Goal: Find specific page/section: Find specific page/section

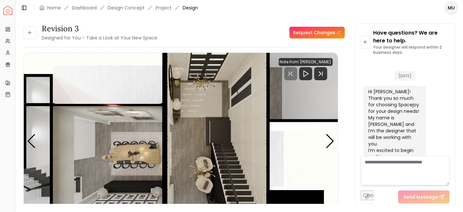
scroll to position [399, 0]
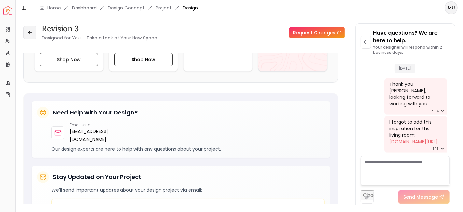
click at [30, 31] on icon at bounding box center [29, 32] width 2 height 3
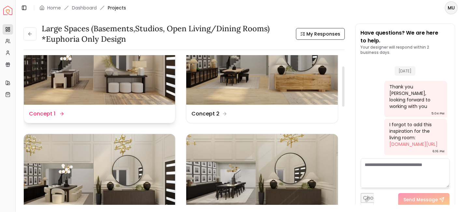
scroll to position [41, 0]
click at [30, 35] on icon at bounding box center [29, 33] width 5 height 5
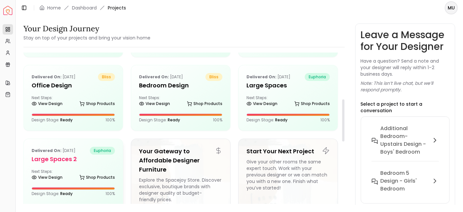
scroll to position [167, 0]
click at [59, 83] on h5 "Office Design" at bounding box center [73, 85] width 83 height 9
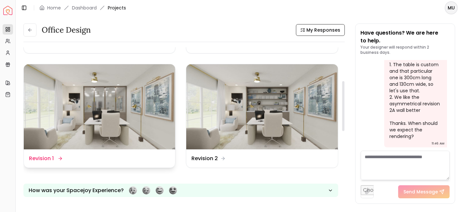
scroll to position [102, 0]
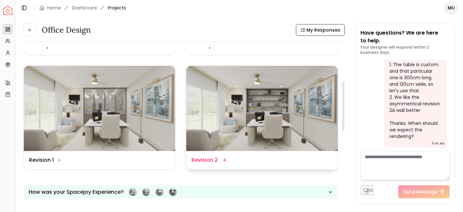
click at [224, 113] on img at bounding box center [261, 108] width 151 height 85
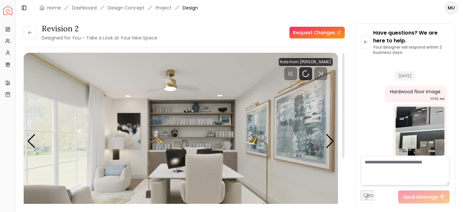
scroll to position [2751, 0]
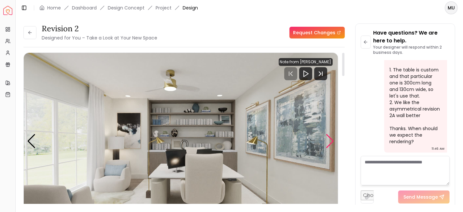
click at [329, 145] on div "Next slide" at bounding box center [330, 141] width 9 height 14
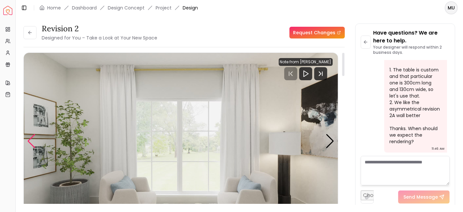
click at [30, 138] on div "Previous slide" at bounding box center [31, 141] width 9 height 14
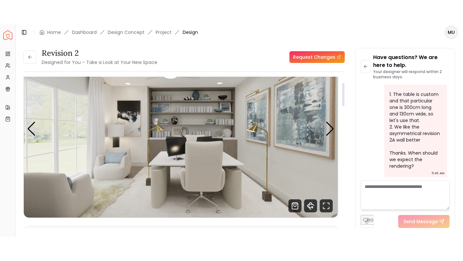
scroll to position [37, 0]
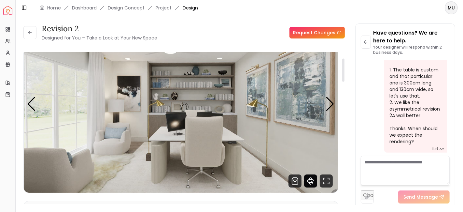
click at [313, 178] on icon "360 View" at bounding box center [310, 180] width 13 height 13
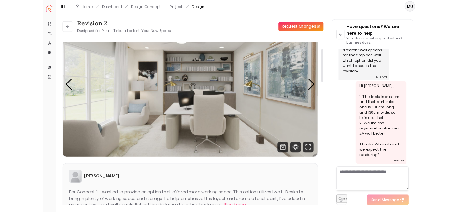
scroll to position [2702, 0]
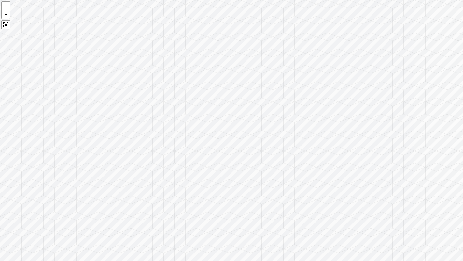
drag, startPoint x: 247, startPoint y: 197, endPoint x: 190, endPoint y: 87, distance: 123.5
click at [190, 87] on div at bounding box center [231, 130] width 463 height 261
drag, startPoint x: 377, startPoint y: 173, endPoint x: 202, endPoint y: 95, distance: 191.3
click at [202, 95] on div at bounding box center [231, 130] width 463 height 261
drag, startPoint x: 367, startPoint y: 167, endPoint x: 226, endPoint y: 133, distance: 145.0
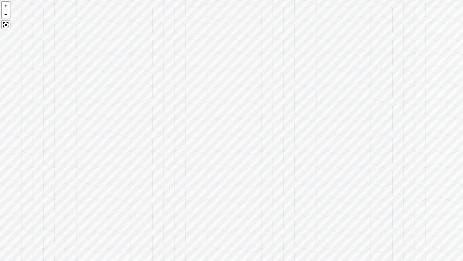
click at [226, 133] on div at bounding box center [231, 130] width 463 height 261
drag, startPoint x: 327, startPoint y: 168, endPoint x: 134, endPoint y: 153, distance: 193.7
click at [134, 153] on div at bounding box center [231, 130] width 463 height 261
drag, startPoint x: 217, startPoint y: 174, endPoint x: 98, endPoint y: 183, distance: 119.5
click at [98, 183] on div at bounding box center [231, 130] width 463 height 261
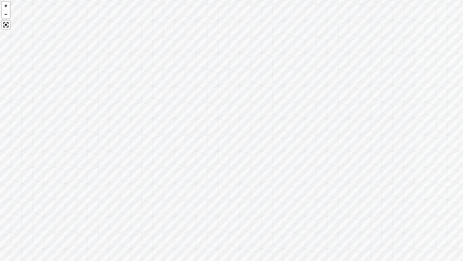
drag, startPoint x: 152, startPoint y: 83, endPoint x: 31, endPoint y: 99, distance: 122.2
click at [31, 99] on div at bounding box center [231, 130] width 463 height 261
drag, startPoint x: 119, startPoint y: 115, endPoint x: 69, endPoint y: 114, distance: 49.5
click at [69, 114] on div at bounding box center [231, 130] width 463 height 261
drag, startPoint x: 217, startPoint y: 144, endPoint x: 154, endPoint y: 56, distance: 108.4
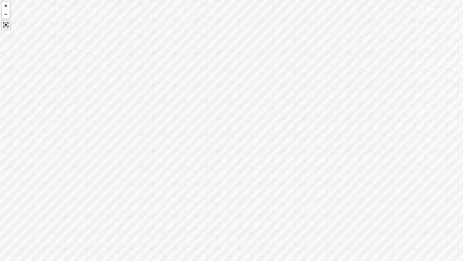
click at [154, 56] on div at bounding box center [231, 130] width 463 height 261
drag, startPoint x: 193, startPoint y: 130, endPoint x: 25, endPoint y: 112, distance: 168.7
click at [25, 112] on div at bounding box center [231, 130] width 463 height 261
drag, startPoint x: 335, startPoint y: 153, endPoint x: 90, endPoint y: 135, distance: 245.9
click at [90, 135] on div at bounding box center [231, 130] width 463 height 261
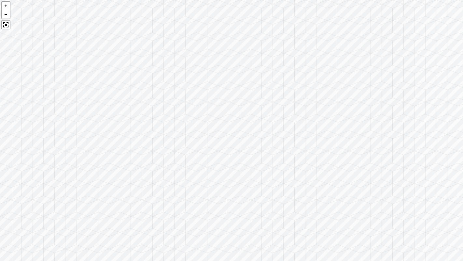
drag, startPoint x: 341, startPoint y: 160, endPoint x: 104, endPoint y: 142, distance: 238.5
click at [104, 142] on div at bounding box center [231, 130] width 463 height 261
drag, startPoint x: 325, startPoint y: 163, endPoint x: 139, endPoint y: 178, distance: 186.5
click at [139, 178] on div at bounding box center [231, 130] width 463 height 261
drag, startPoint x: 226, startPoint y: 184, endPoint x: 72, endPoint y: 219, distance: 157.9
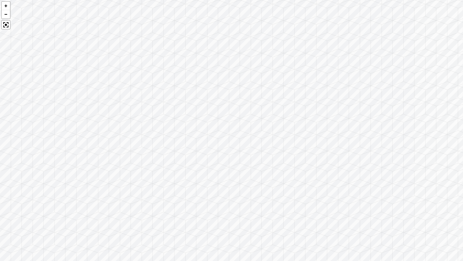
click at [72, 211] on div at bounding box center [231, 130] width 463 height 261
drag, startPoint x: 158, startPoint y: 246, endPoint x: 56, endPoint y: 185, distance: 118.8
click at [56, 185] on div at bounding box center [231, 130] width 463 height 261
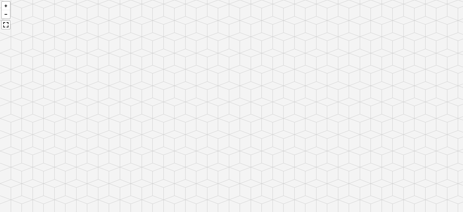
scroll to position [2751, 0]
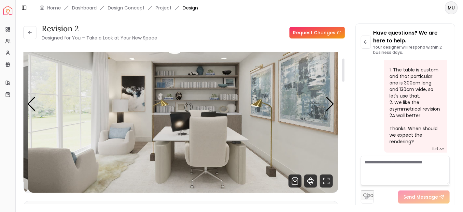
click at [222, 83] on img "1 / 3" at bounding box center [185, 104] width 314 height 177
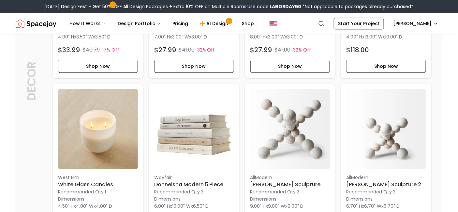
scroll to position [1341, 0]
